Goal: Communication & Community: Answer question/provide support

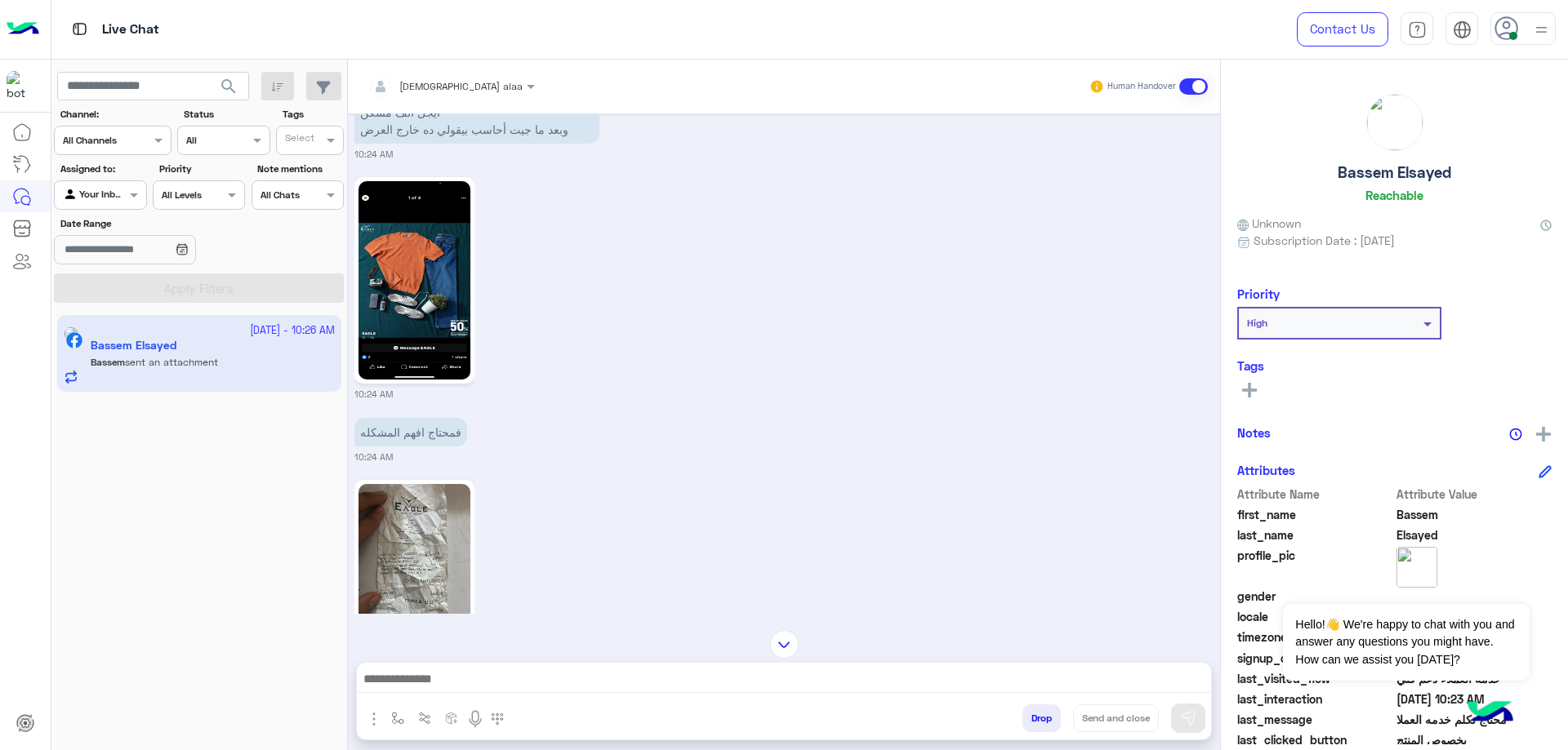
scroll to position [2200, 0]
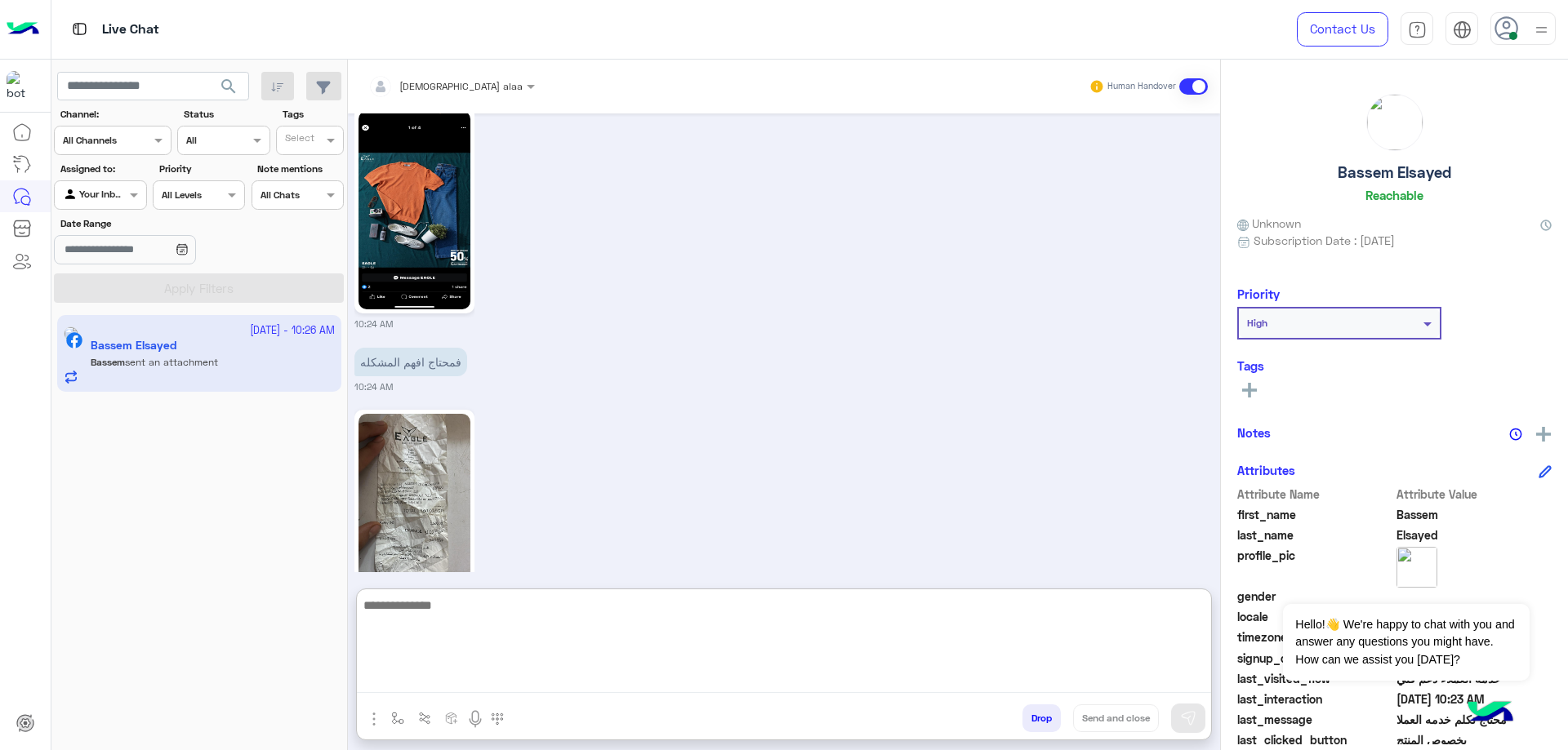
click at [504, 672] on textarea at bounding box center [784, 644] width 854 height 98
type textarea "**********"
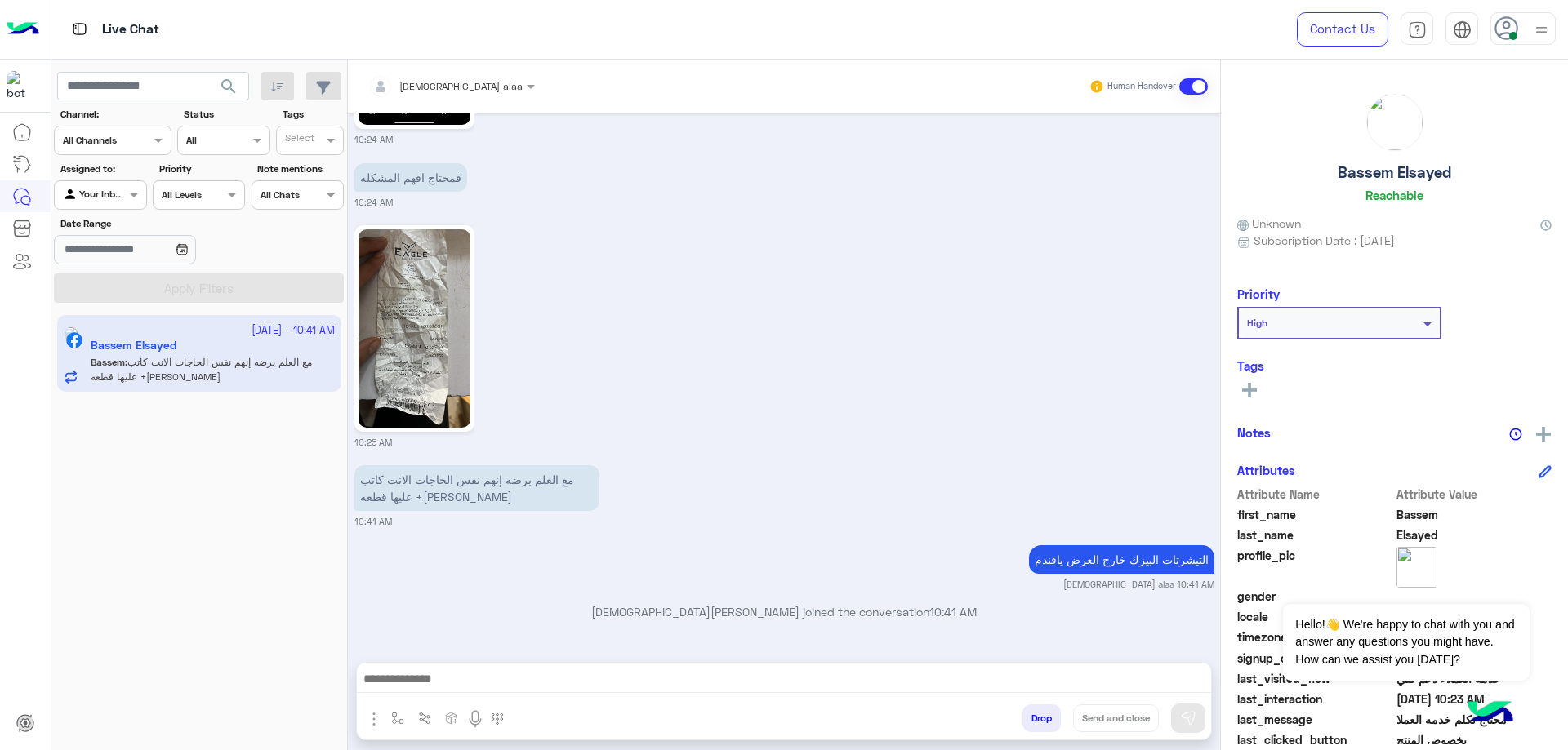
scroll to position [2385, 0]
drag, startPoint x: 1326, startPoint y: 180, endPoint x: 1454, endPoint y: 182, distance: 128.0
click at [1454, 182] on div "Bassem [PERSON_NAME]" at bounding box center [1394, 151] width 314 height 115
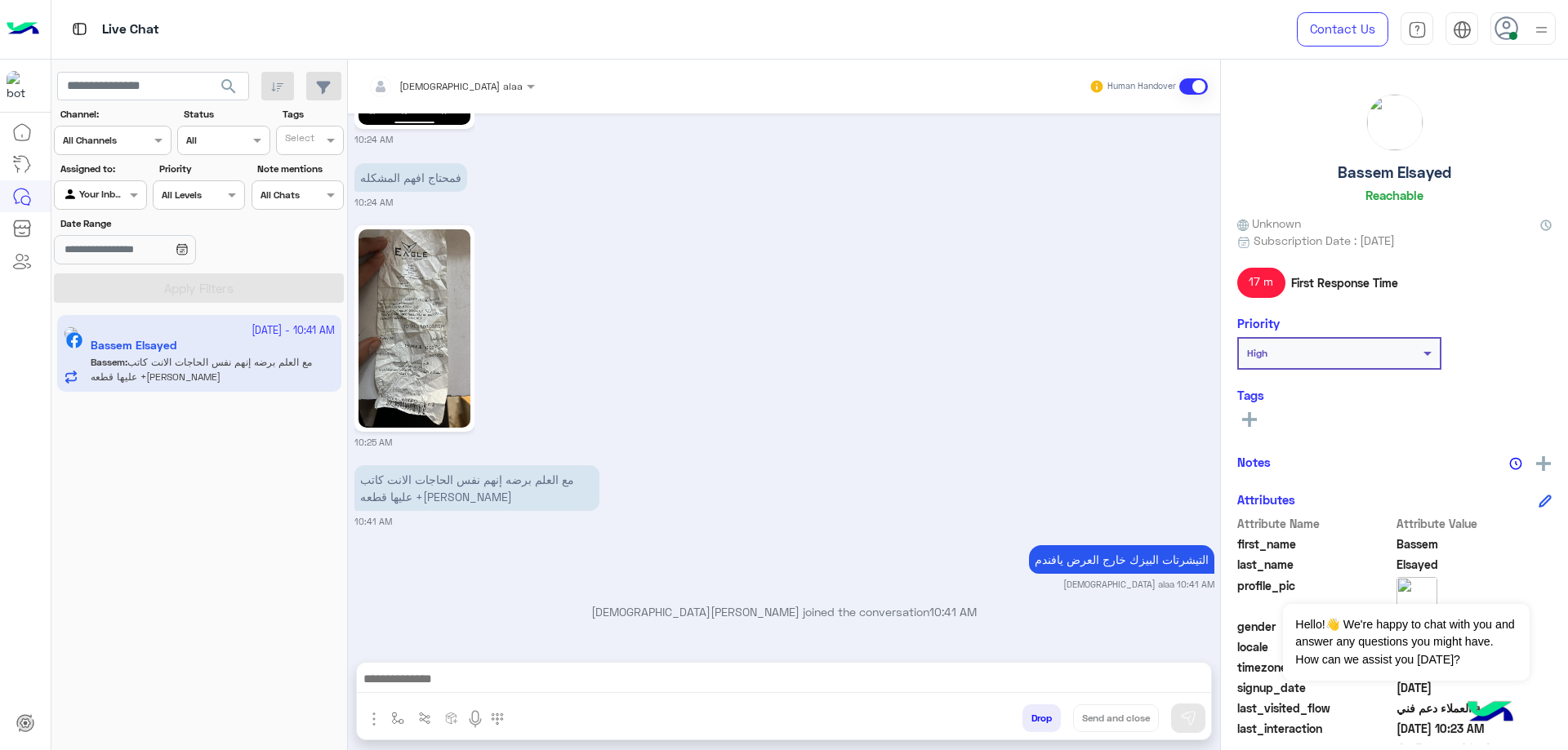
copy h5 "Bassem Elsayed"
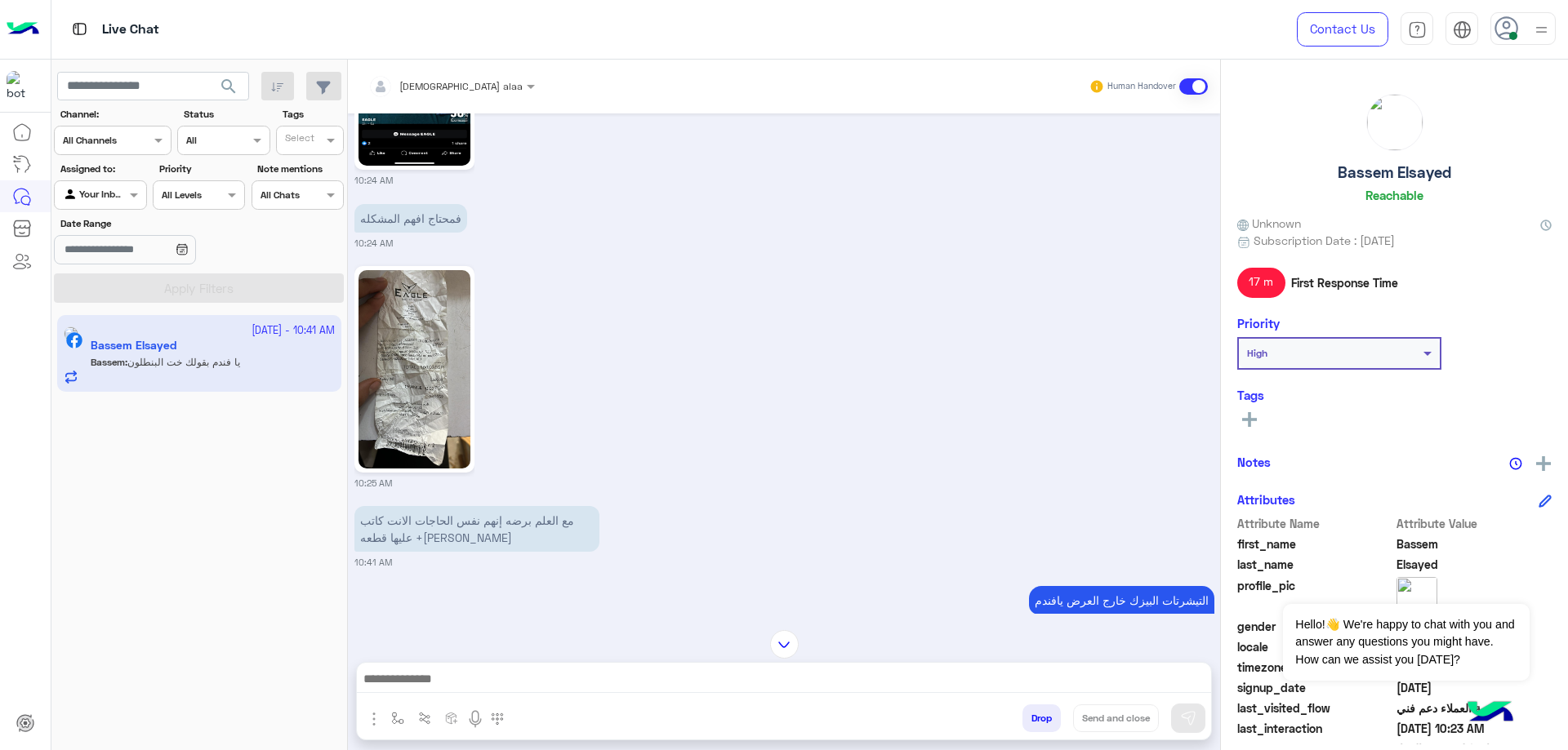
scroll to position [2310, 0]
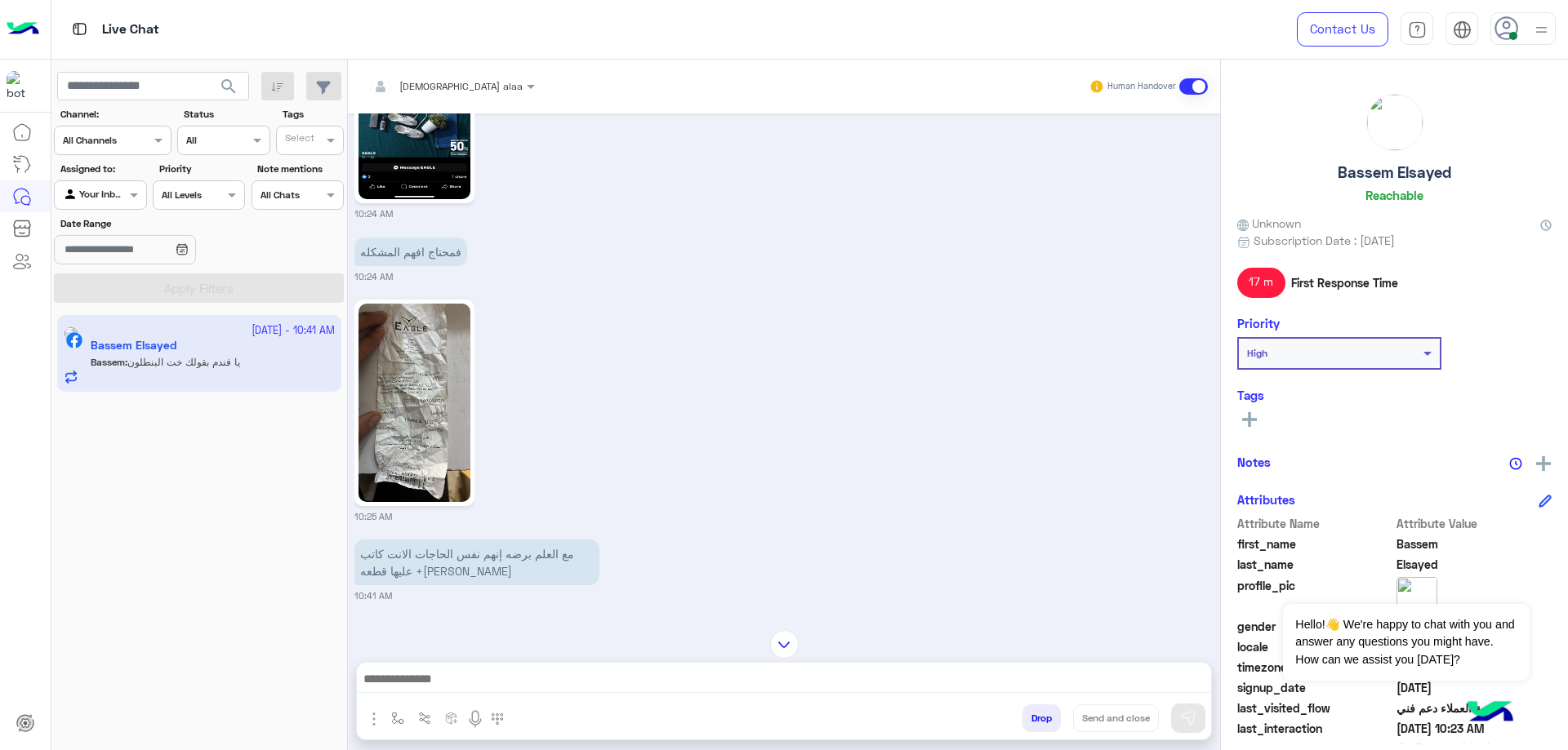
click at [439, 427] on img at bounding box center [415, 402] width 112 height 198
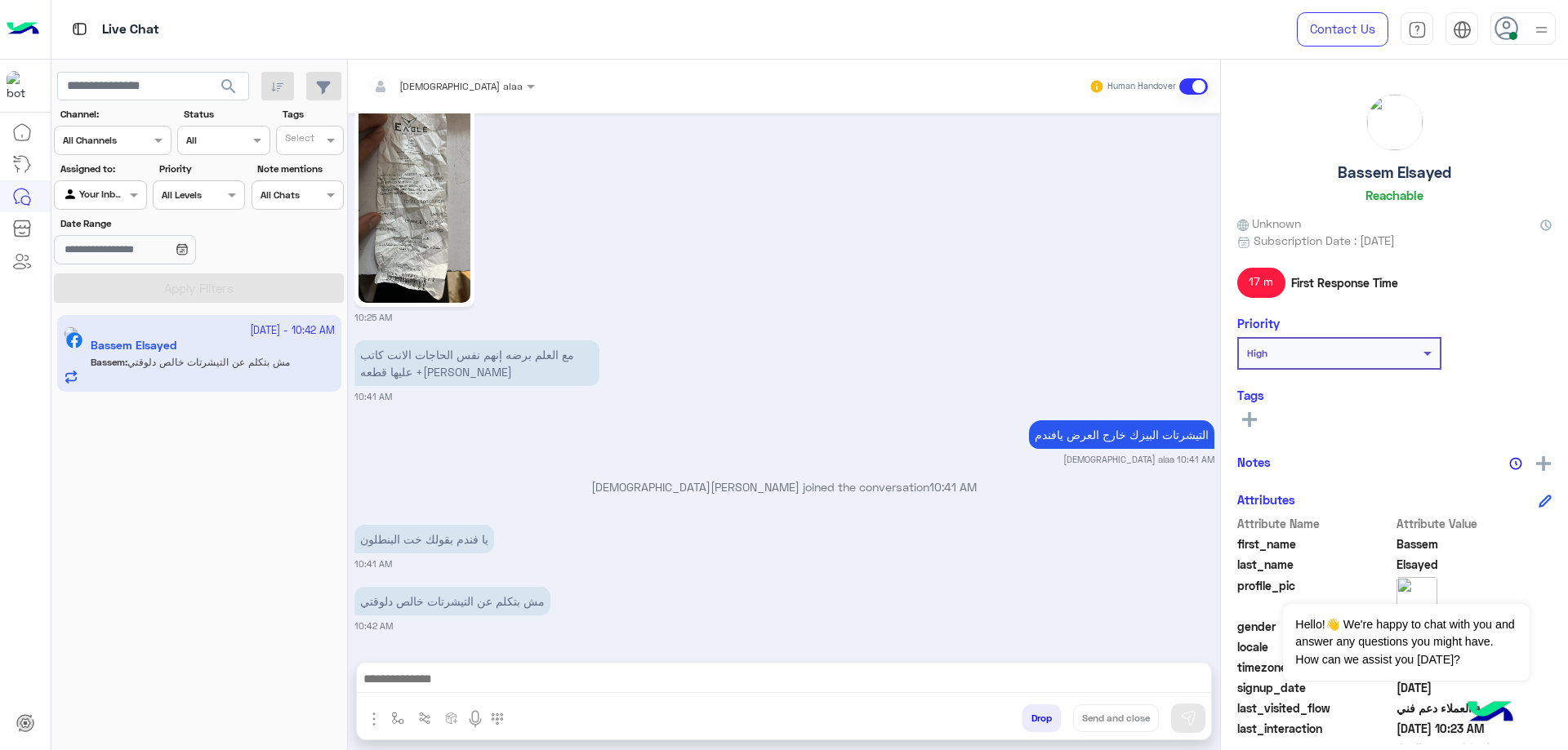
click at [371, 199] on img at bounding box center [415, 203] width 112 height 198
click at [429, 230] on img at bounding box center [415, 203] width 112 height 198
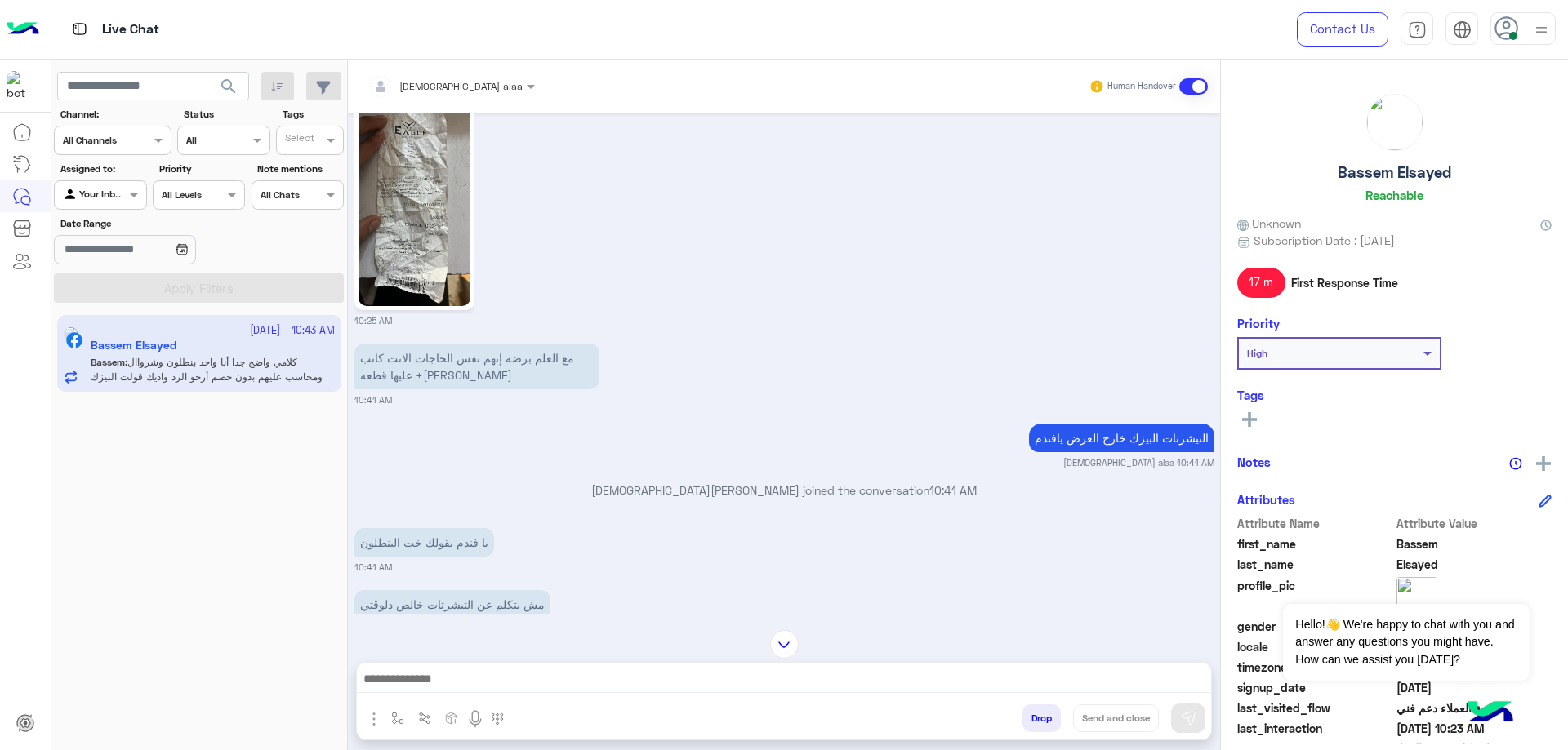
scroll to position [2471, 0]
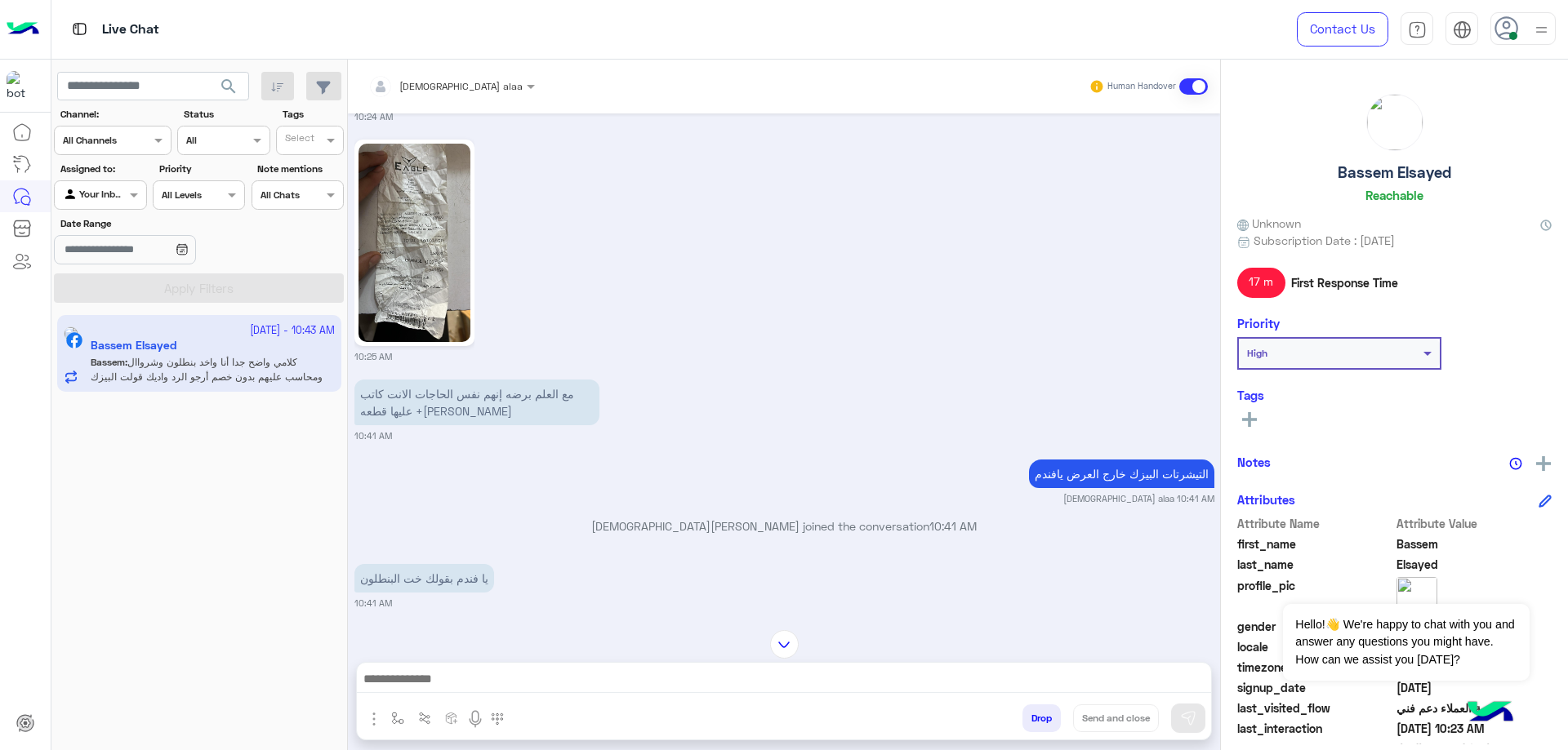
click at [394, 219] on img at bounding box center [415, 242] width 112 height 198
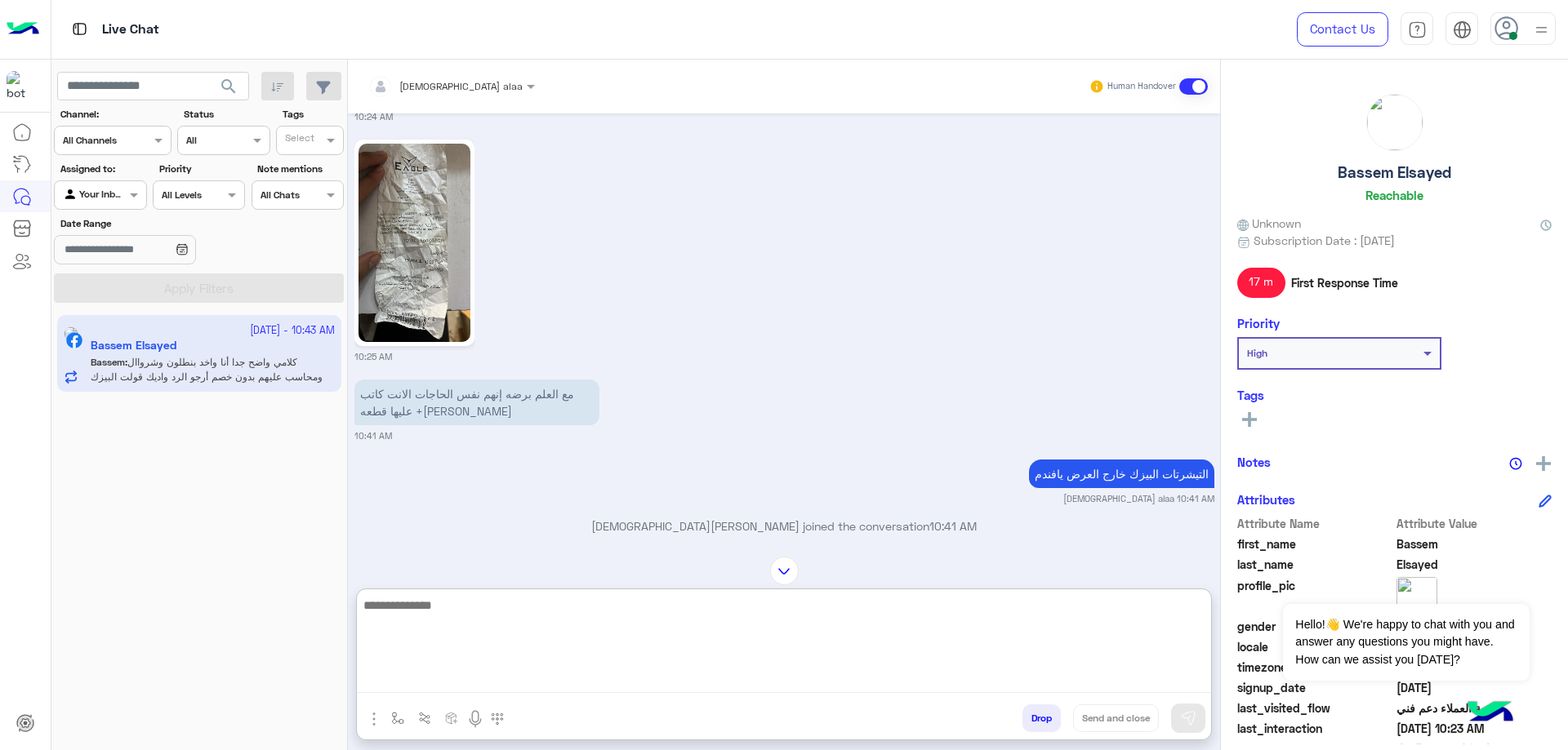
click at [780, 672] on textarea at bounding box center [784, 644] width 854 height 98
type textarea "*"
type textarea "**********"
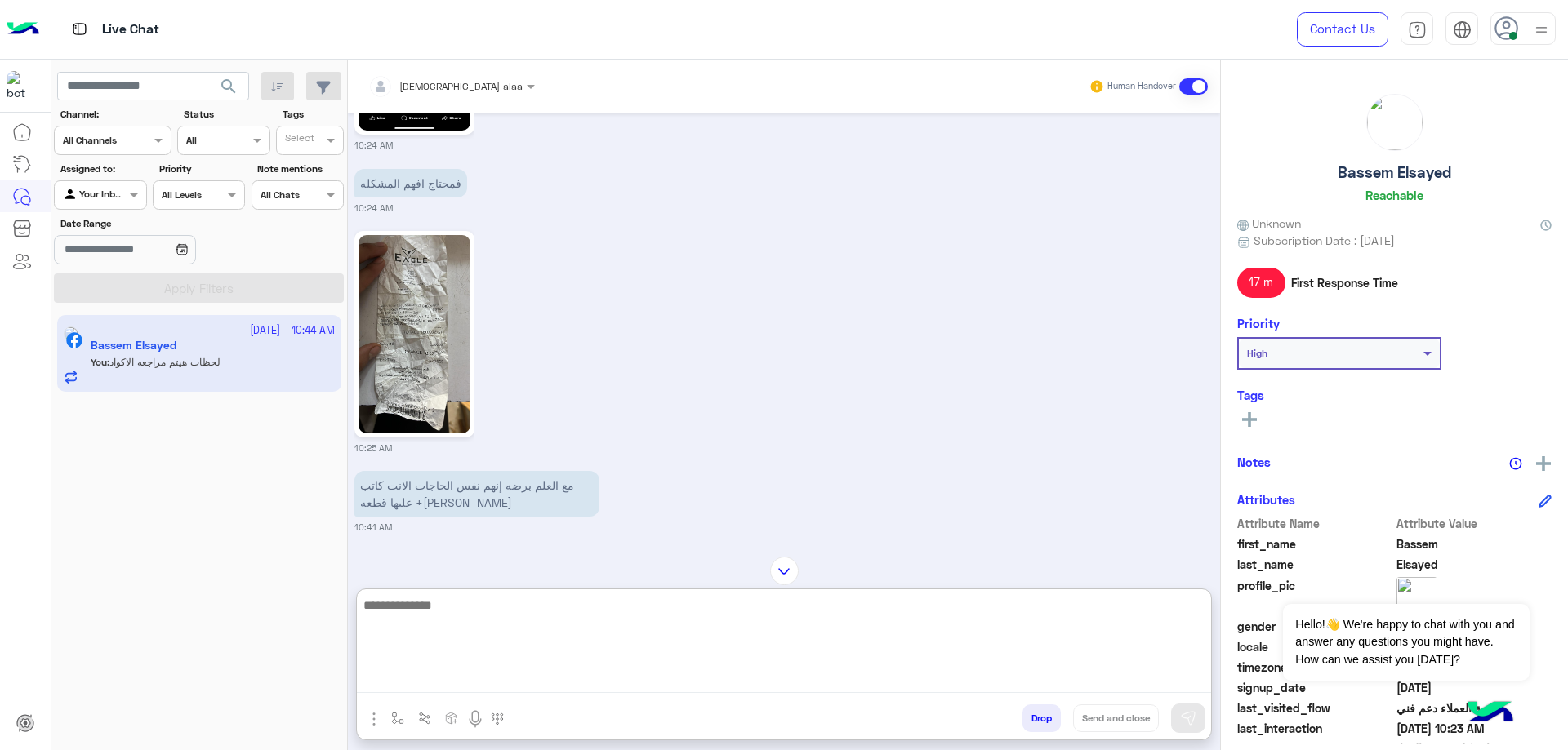
scroll to position [2333, 0]
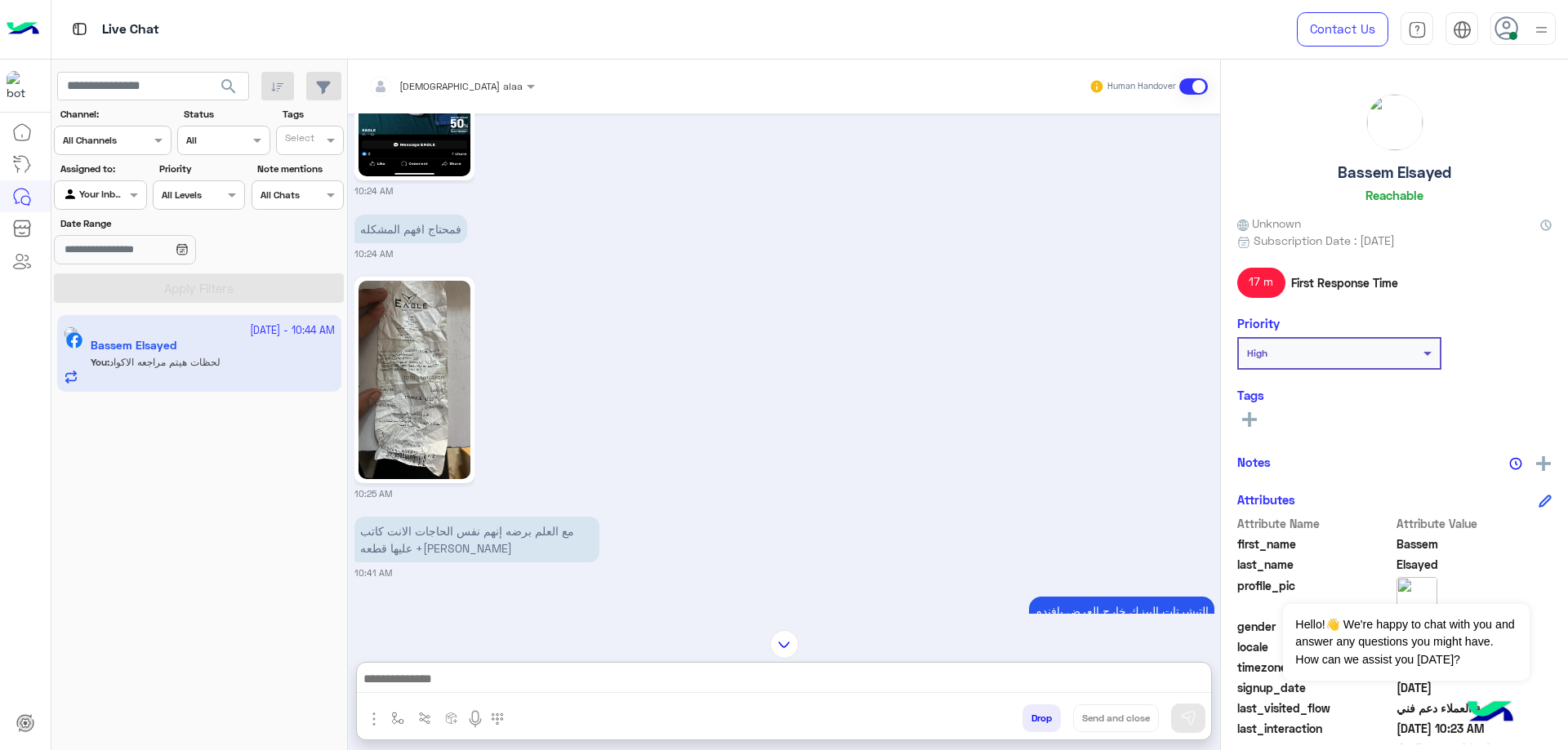
click at [421, 349] on img at bounding box center [415, 379] width 112 height 198
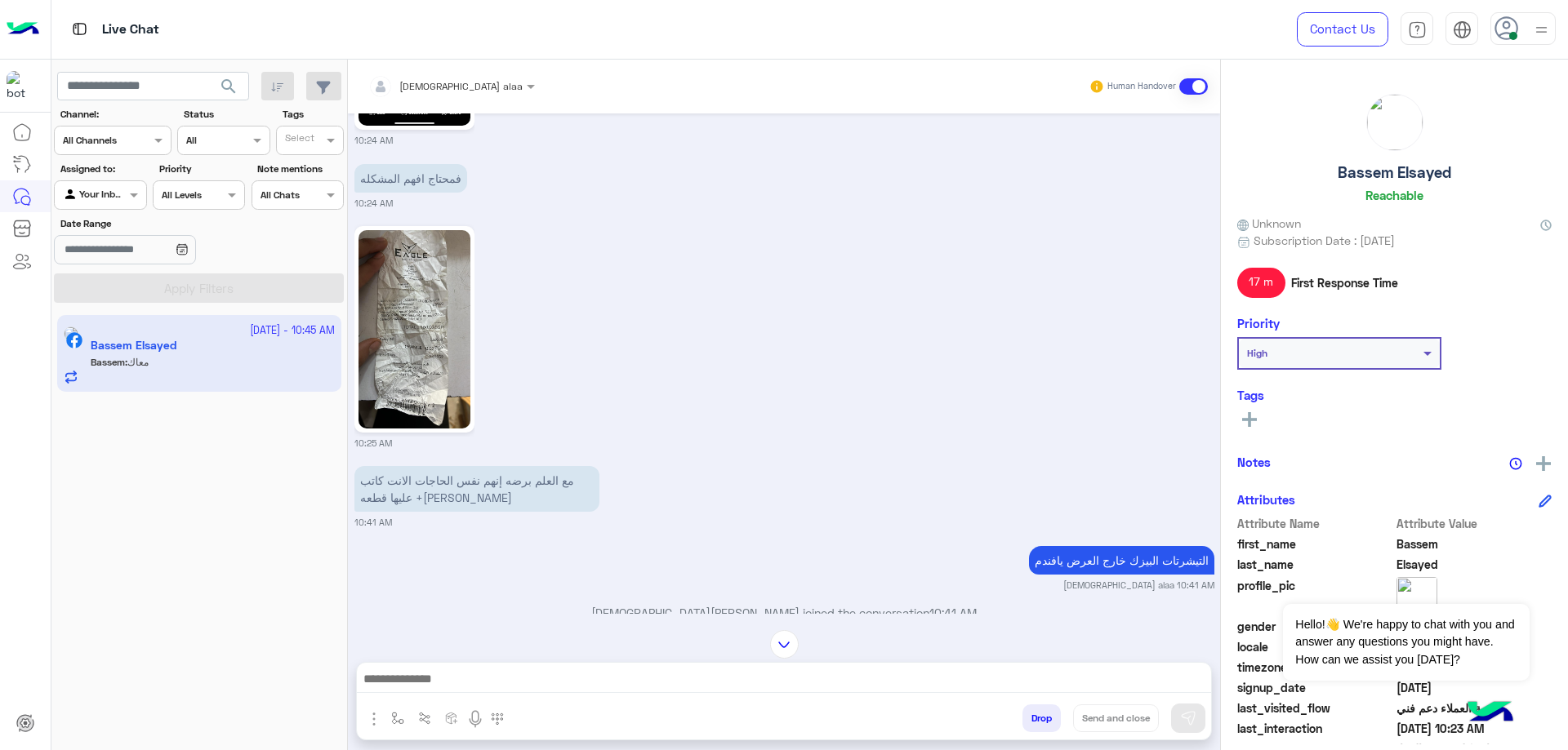
scroll to position [2249, 0]
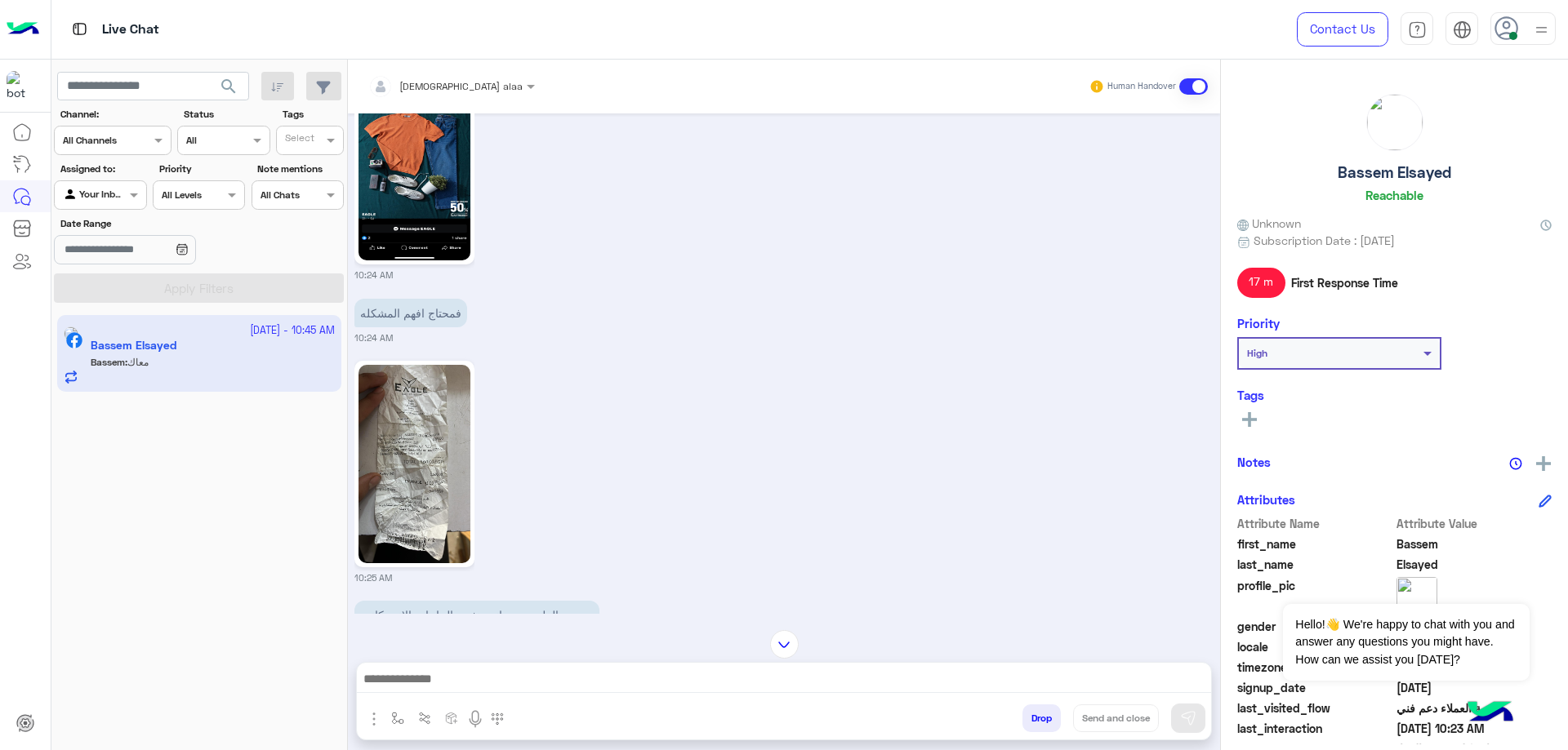
click at [437, 469] on img at bounding box center [415, 463] width 112 height 198
click at [442, 481] on img at bounding box center [415, 463] width 112 height 198
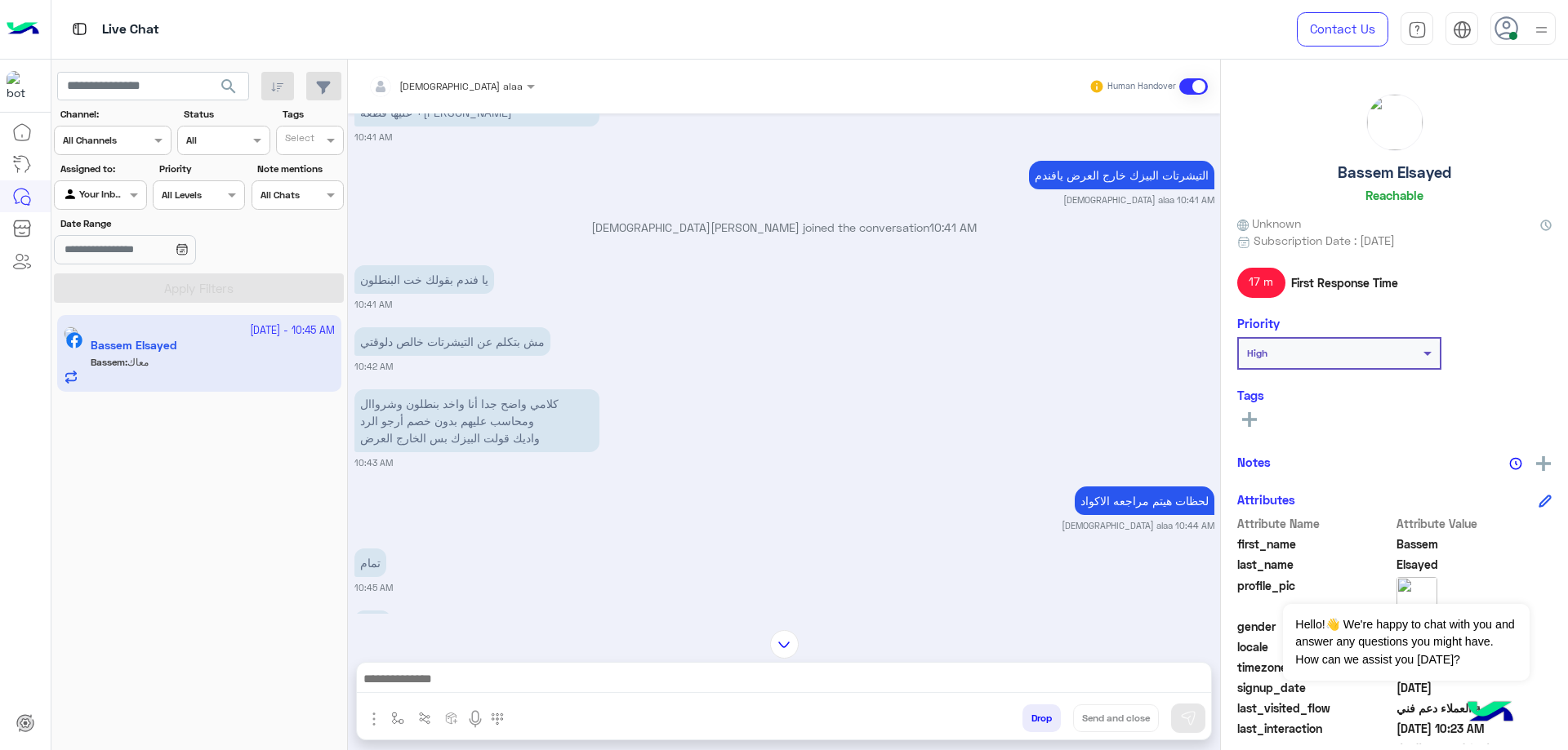
scroll to position [2792, 0]
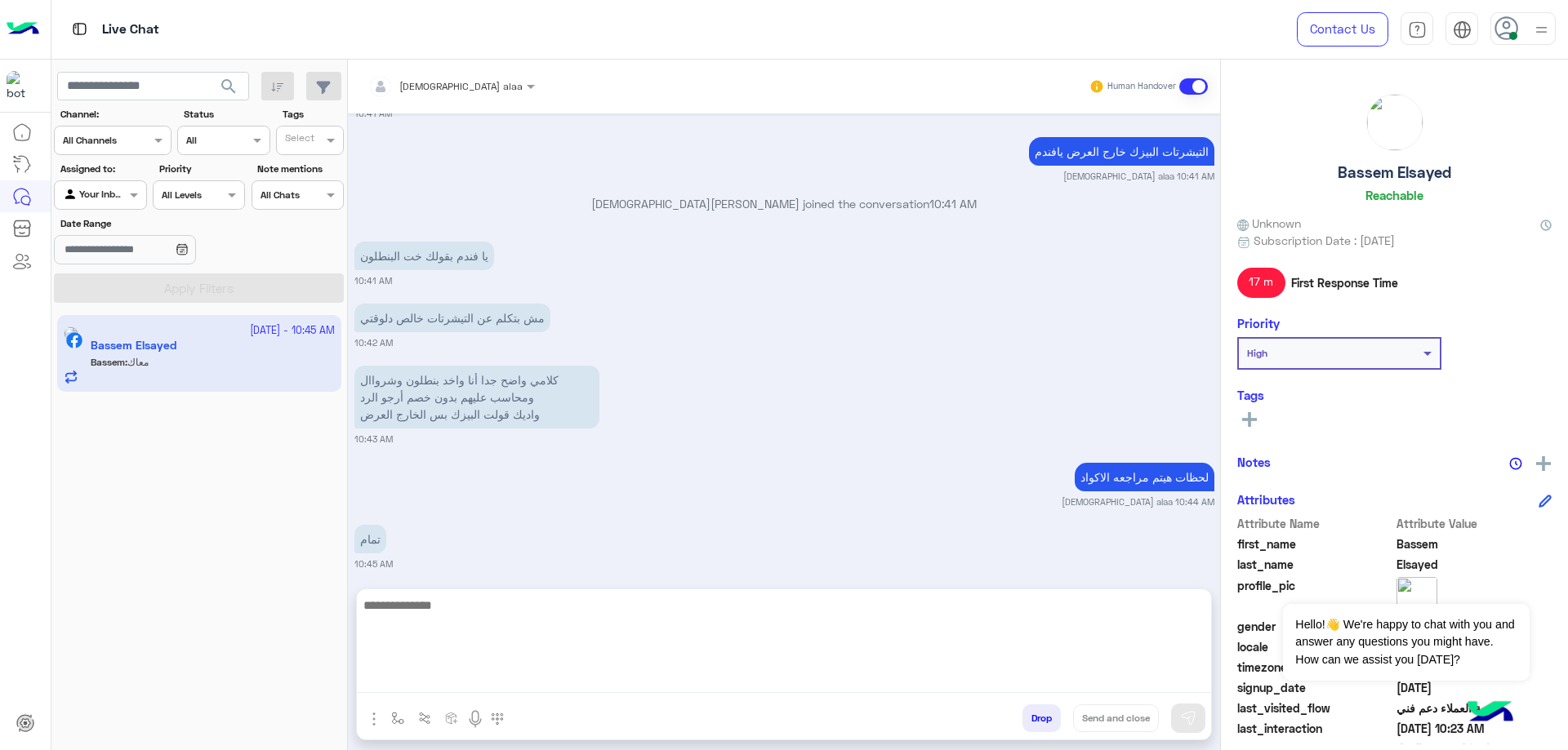
click at [637, 678] on textarea at bounding box center [784, 644] width 854 height 98
type textarea "*"
type textarea "**********"
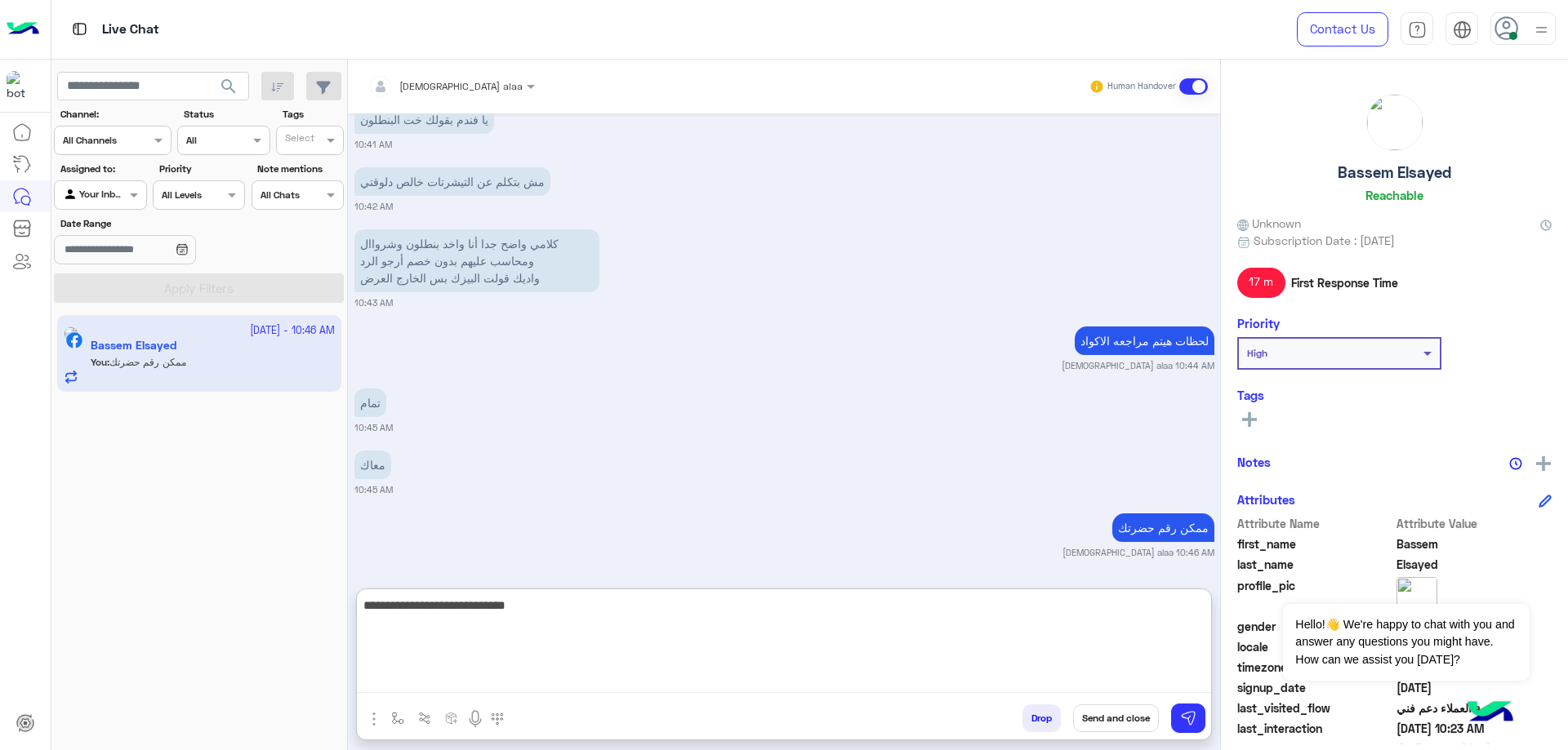
type textarea "**********"
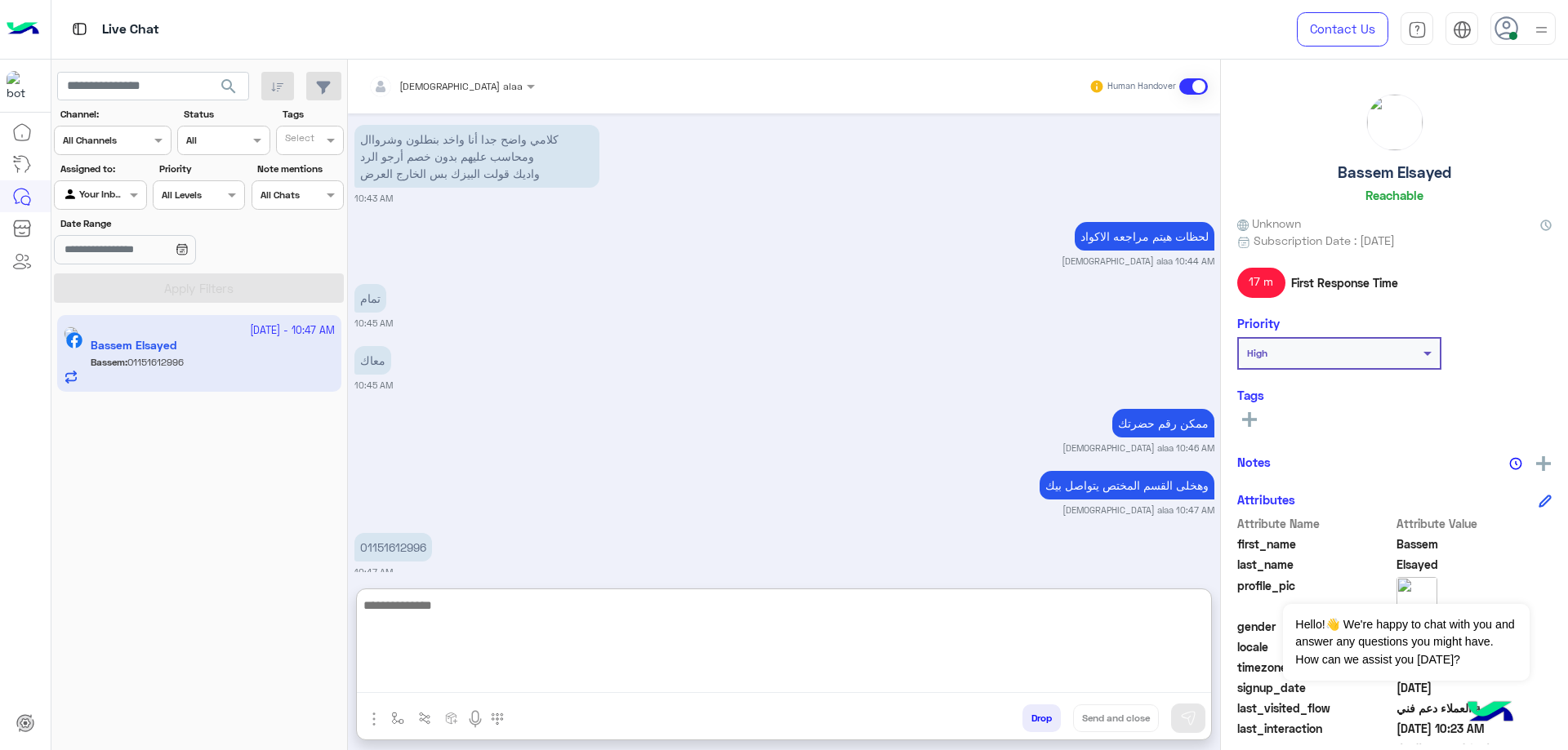
scroll to position [3053, 0]
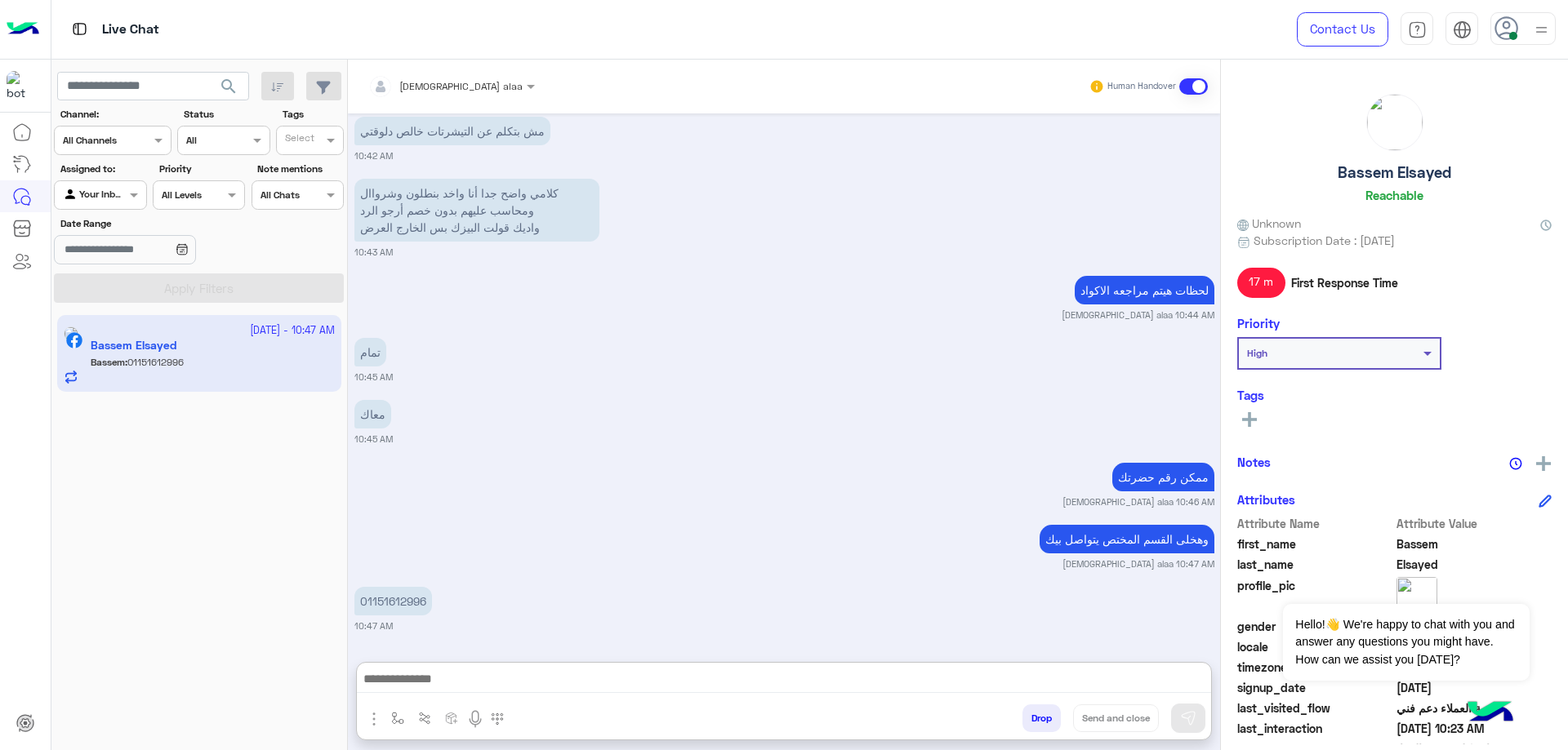
click at [390, 587] on p "01151612996" at bounding box center [393, 601] width 77 height 28
click at [390, 529] on div "[DATE] السلام عليكم 12:41 AM اهلًا Bassem! 😎 أنا مساعدك الألي من 𝗘agle، كل اللي…" at bounding box center [784, 379] width 872 height 532
click at [398, 603] on p "01151612996" at bounding box center [393, 601] width 77 height 28
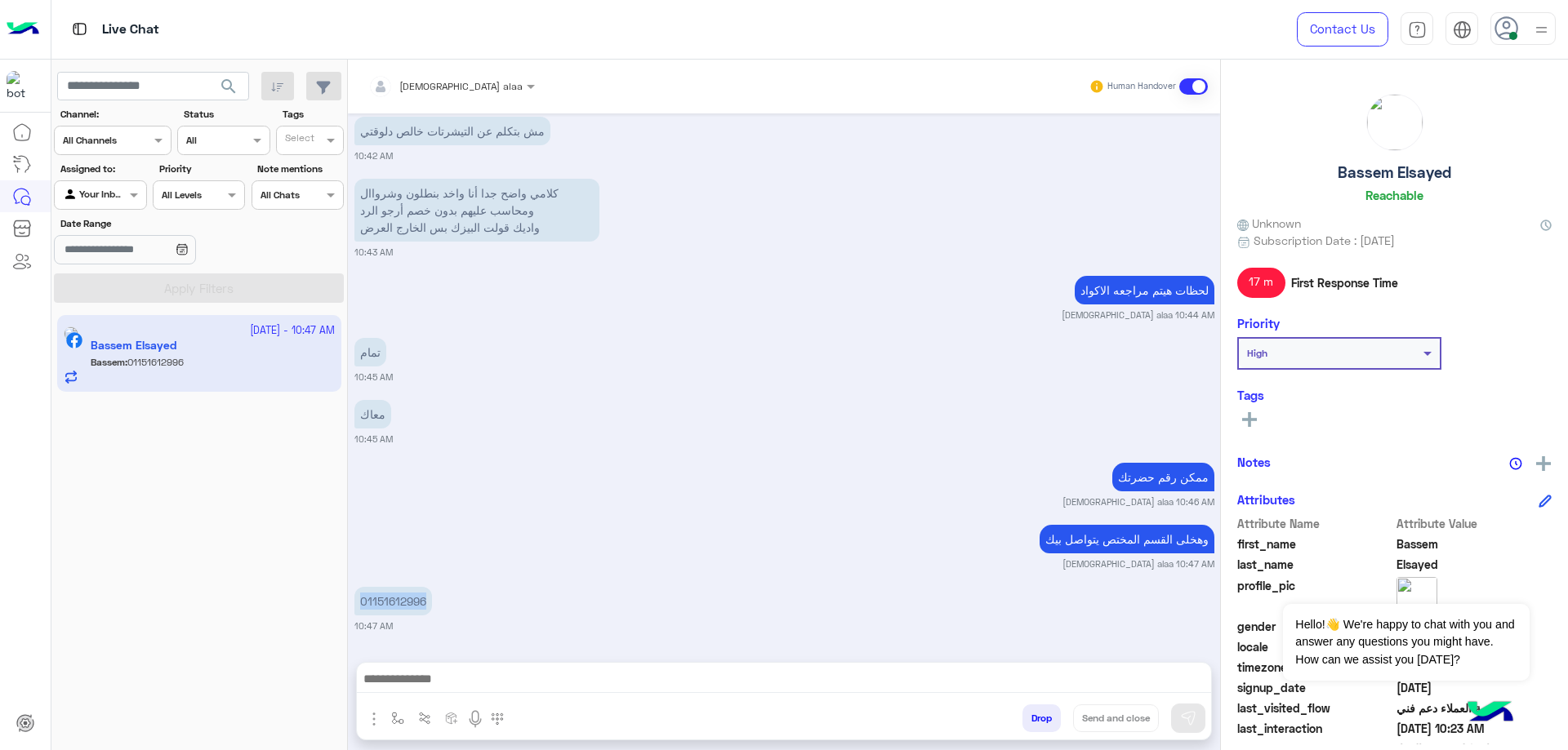
copy p "01151612996"
click at [1062, 540] on p "وهخلى القسم المختص يتواصل بيك" at bounding box center [1127, 539] width 175 height 28
copy app-message "وهخلى القسم المختص يتواصل بيك"
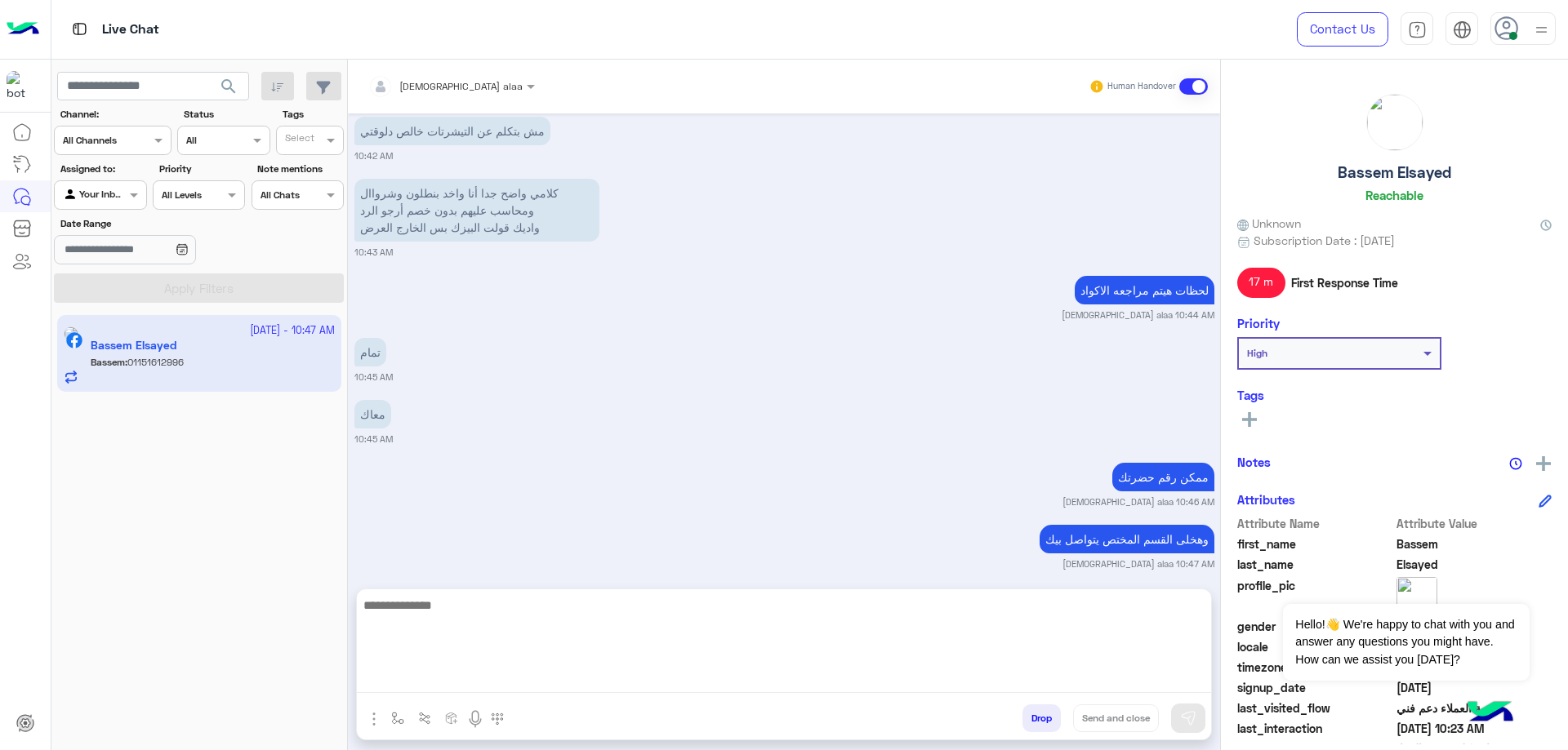
click at [782, 676] on textarea at bounding box center [784, 644] width 854 height 98
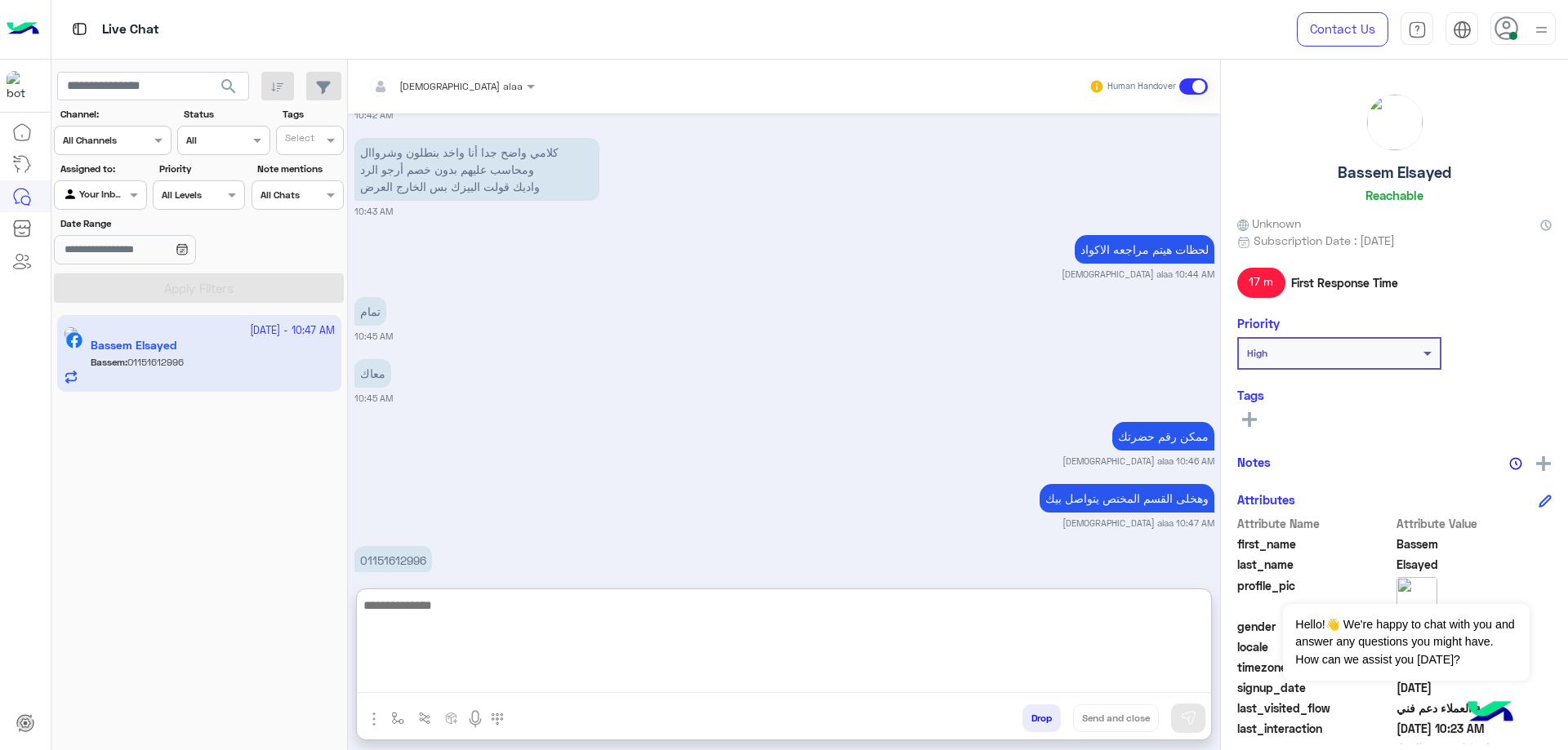
paste textarea "**********"
type textarea "**********"
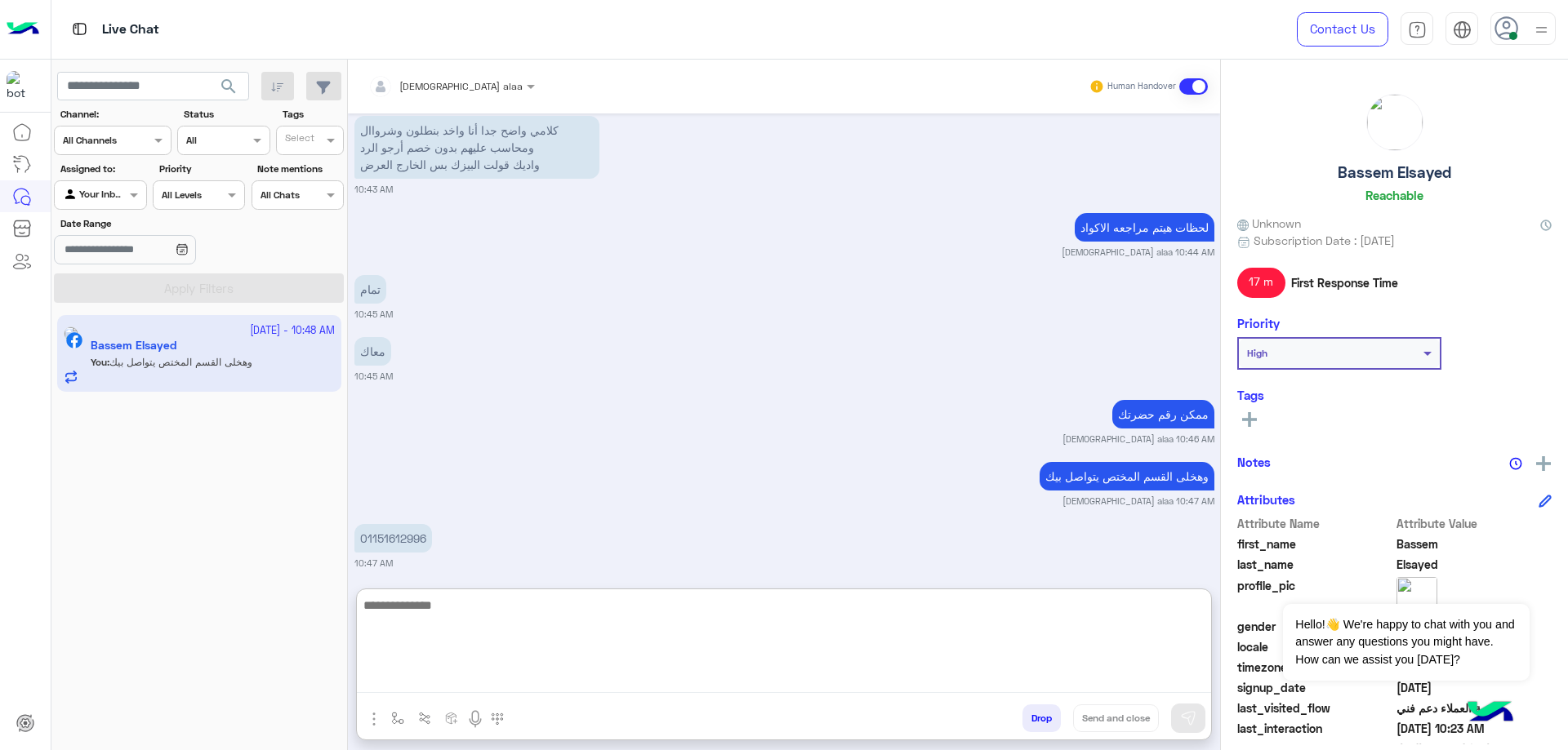
scroll to position [3115, 0]
